Goal: Task Accomplishment & Management: Manage account settings

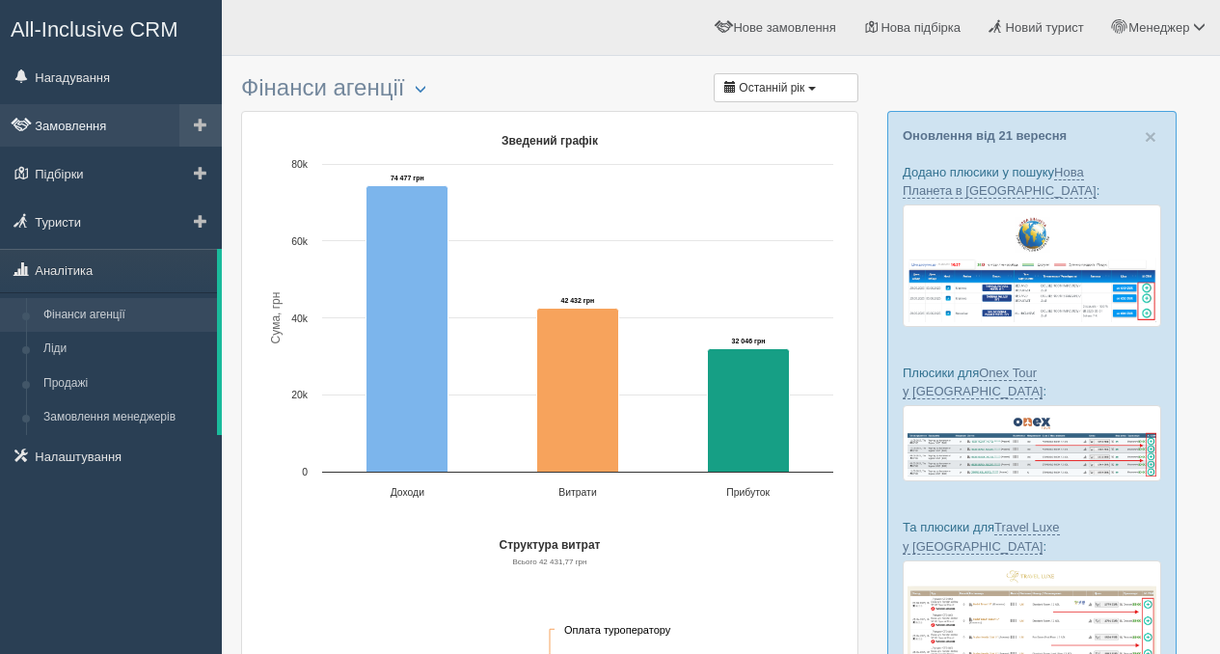
click at [116, 122] on link "Замовлення" at bounding box center [111, 125] width 222 height 42
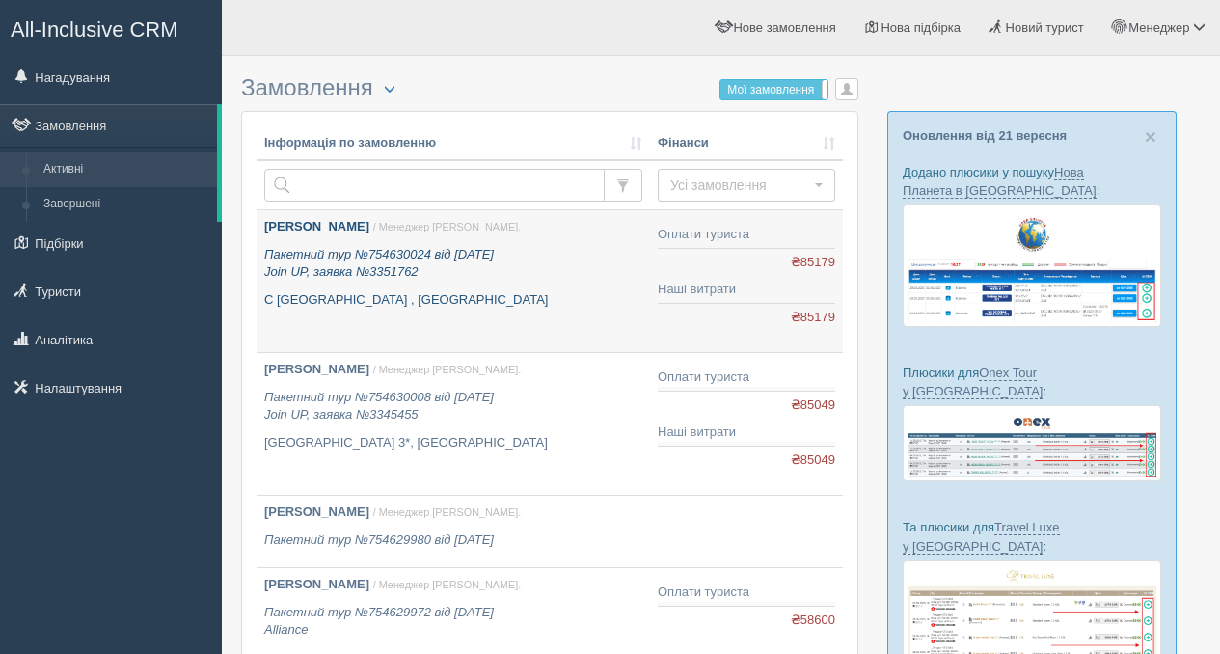
click at [412, 250] on icon "Пакетний тур №754630024 від [DATE] Join UP, заявка №3351762" at bounding box center [379, 263] width 230 height 33
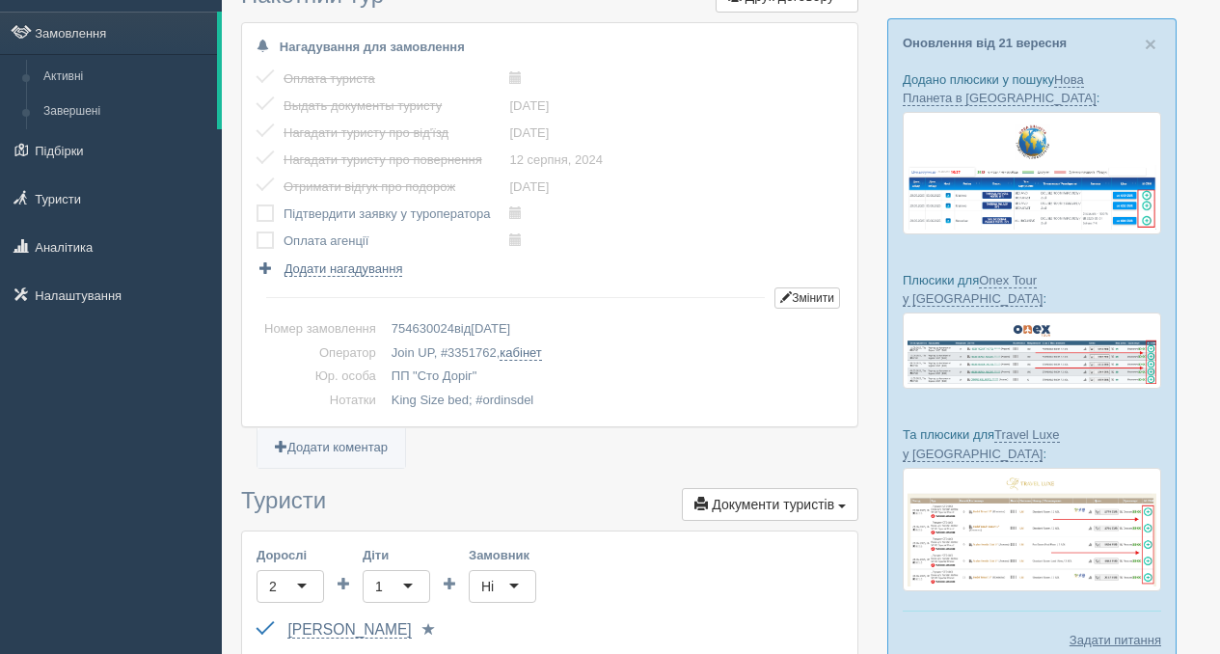
scroll to position [131, 0]
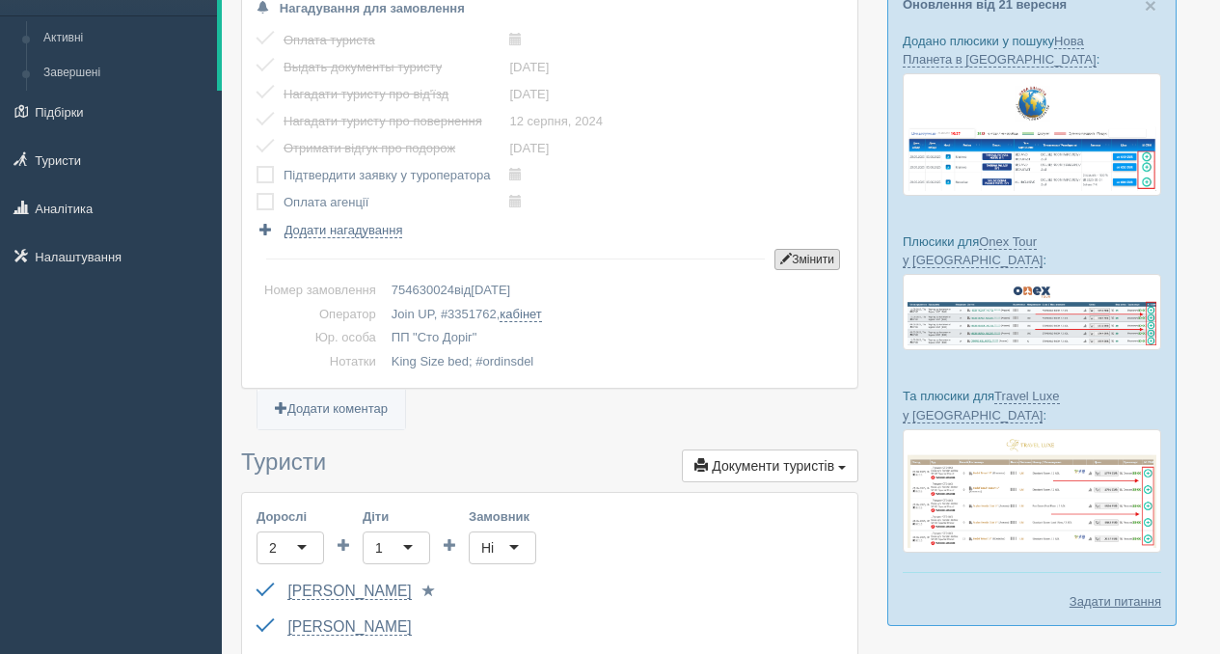
click at [796, 266] on button "Змінити" at bounding box center [808, 259] width 66 height 21
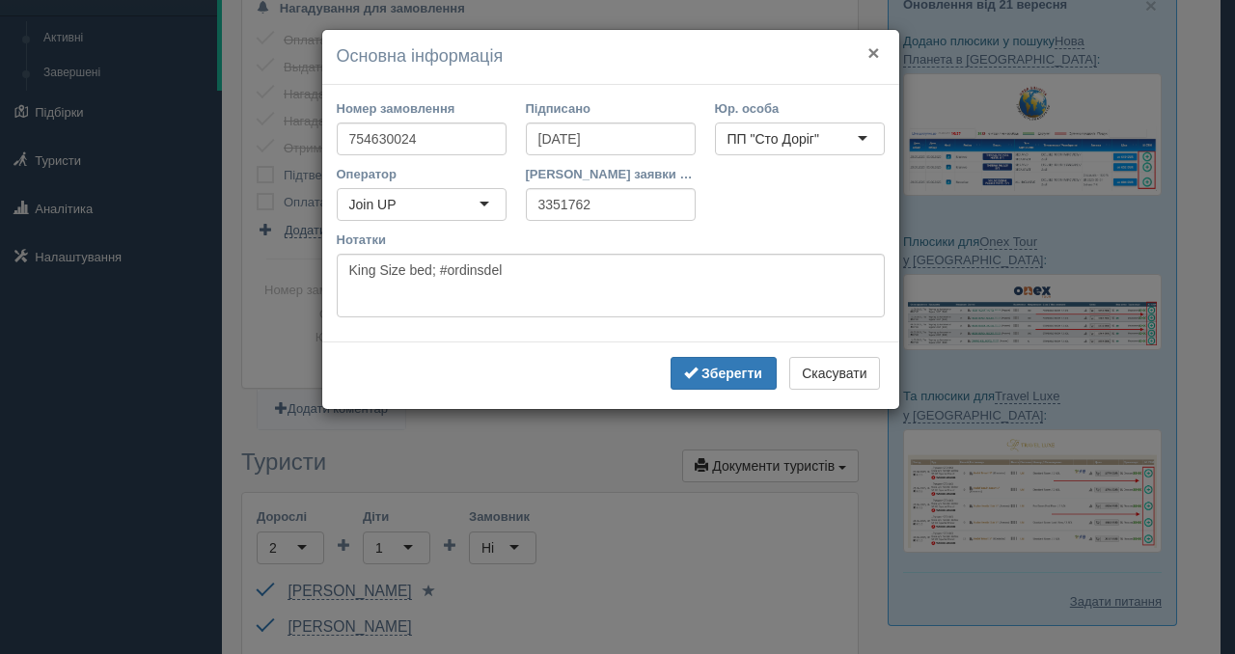
click at [871, 54] on button "×" at bounding box center [873, 52] width 12 height 20
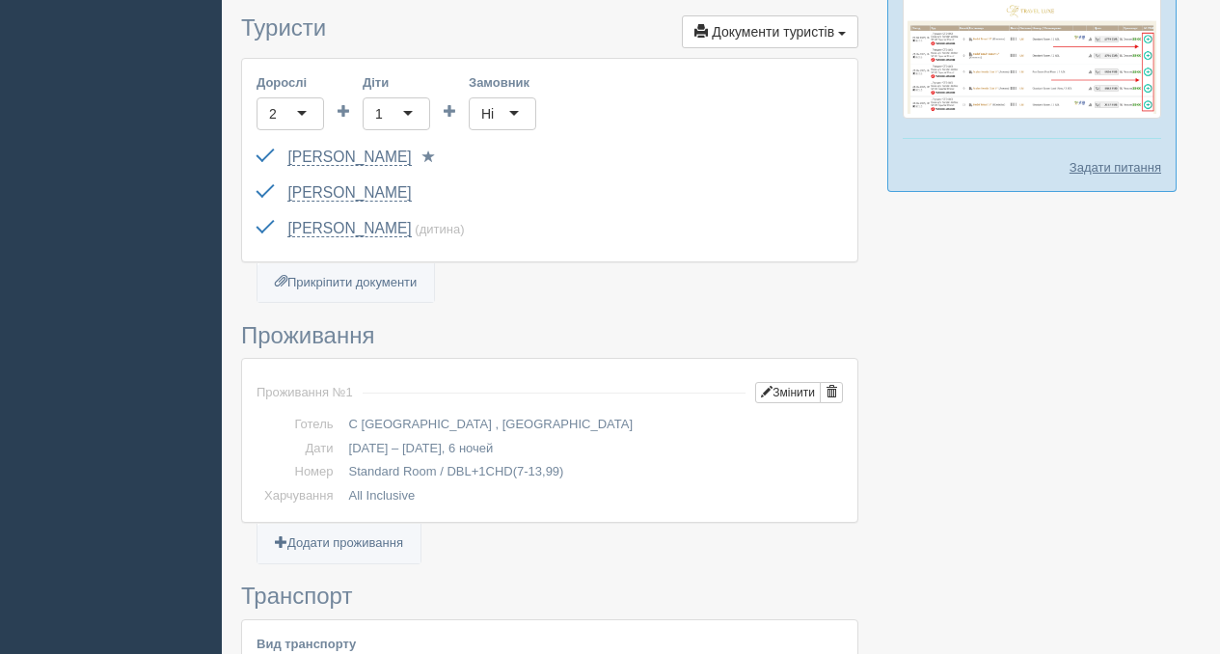
scroll to position [0, 0]
